Goal: Navigation & Orientation: Find specific page/section

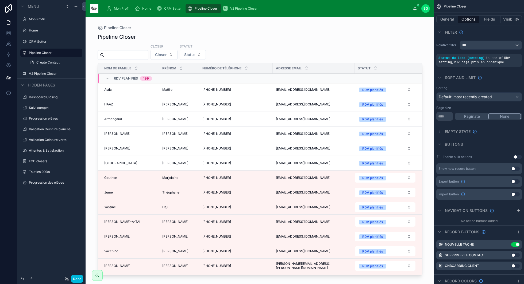
click at [241, 10] on span "V2 Pipeline Closer" at bounding box center [244, 8] width 28 height 4
click at [232, 7] on span "V2 Pipeline Closer" at bounding box center [244, 8] width 28 height 4
click at [169, 9] on span "CRM Setter" at bounding box center [173, 8] width 18 height 4
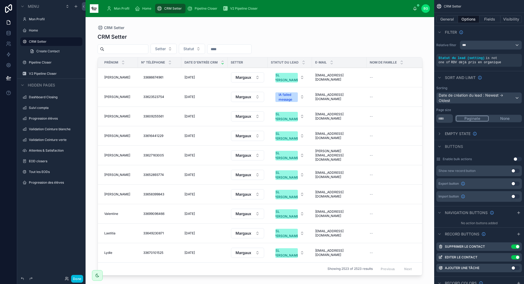
click at [118, 7] on span "Mon Profil" at bounding box center [121, 8] width 15 height 4
